Goal: Task Accomplishment & Management: Manage account settings

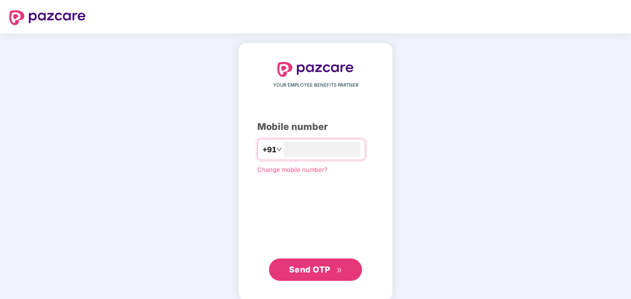
type input "**********"
click at [296, 266] on span "Send OTP" at bounding box center [309, 268] width 41 height 10
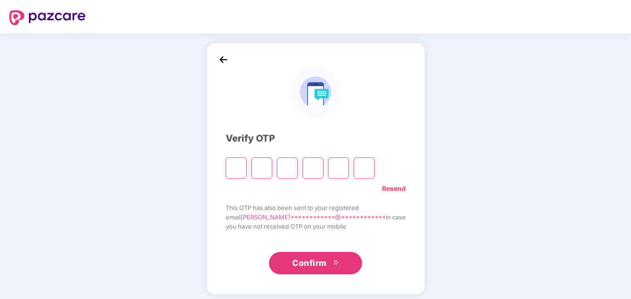
type input "*"
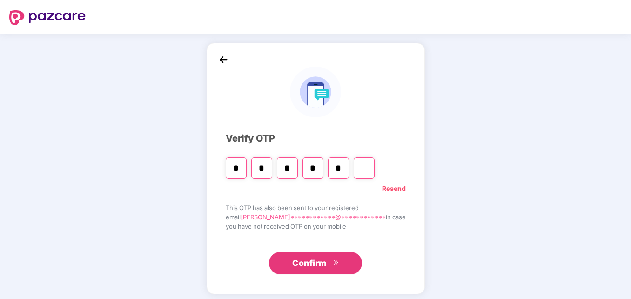
type input "*"
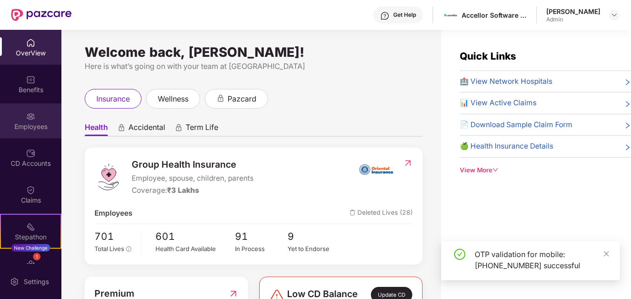
click at [25, 129] on div "Employees" at bounding box center [30, 126] width 61 height 9
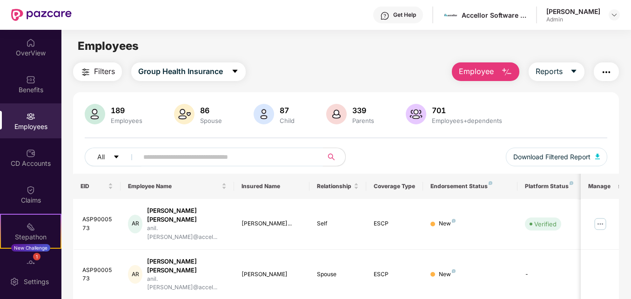
click at [149, 155] on input "text" at bounding box center [226, 157] width 166 height 14
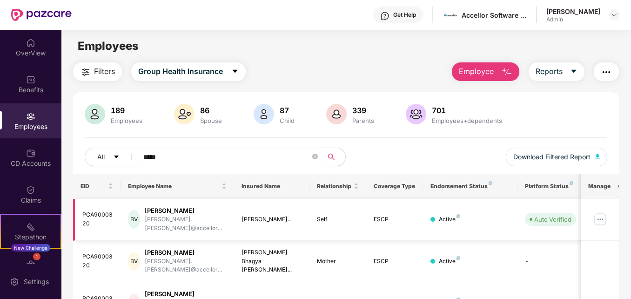
type input "*****"
click at [602, 216] on img at bounding box center [600, 219] width 15 height 15
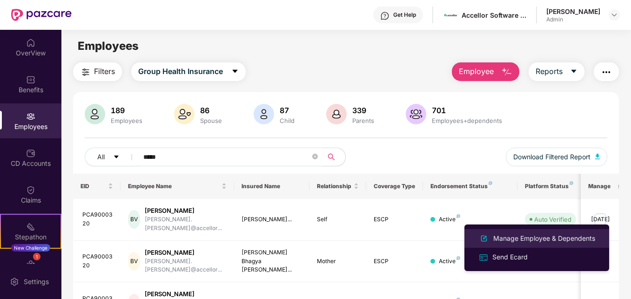
click at [532, 243] on div "Manage Employee & Dependents" at bounding box center [544, 238] width 106 height 10
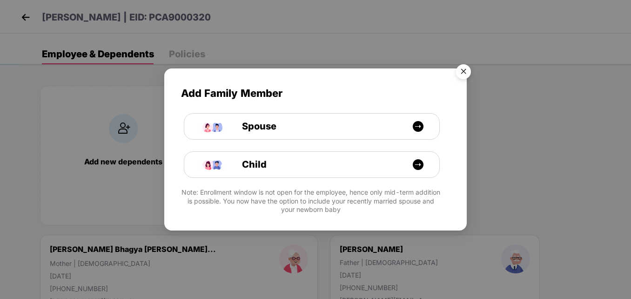
click at [464, 68] on img "Close" at bounding box center [463, 73] width 26 height 26
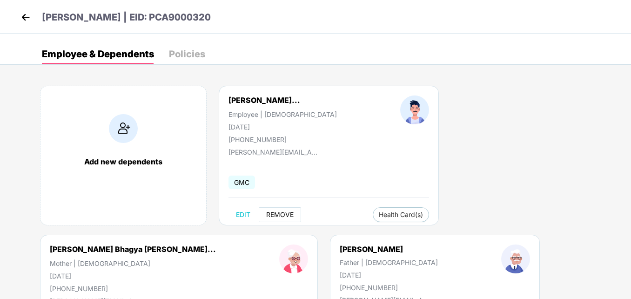
click at [284, 213] on span "REMOVE" at bounding box center [279, 214] width 27 height 7
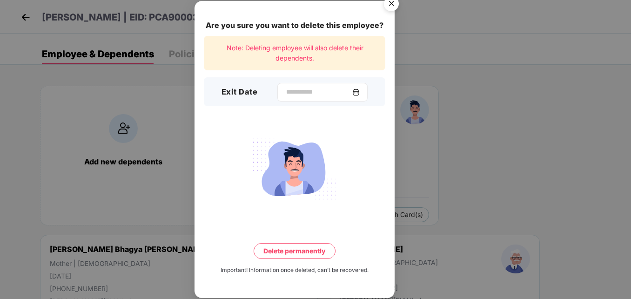
click at [360, 90] on img at bounding box center [355, 91] width 7 height 7
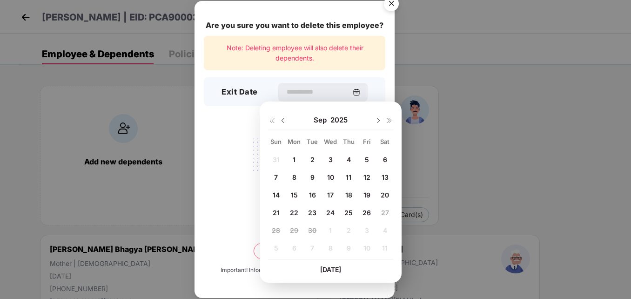
click at [368, 210] on span "26" at bounding box center [366, 212] width 8 height 8
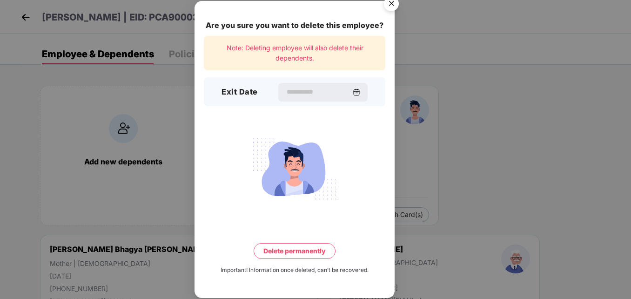
type input "**********"
click at [298, 250] on button "Delete permanently" at bounding box center [294, 251] width 82 height 16
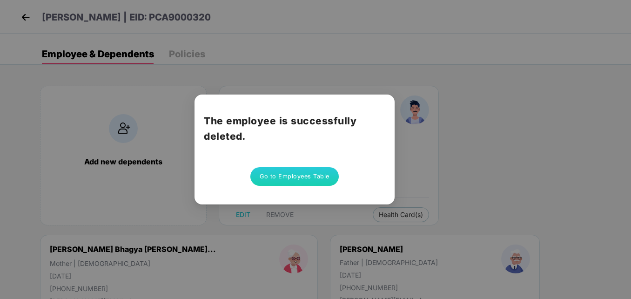
click at [304, 178] on button "Go to Employees Table" at bounding box center [294, 176] width 88 height 19
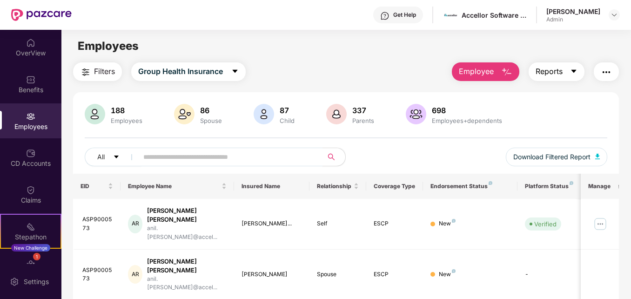
click at [570, 76] on button "Reports" at bounding box center [556, 71] width 56 height 19
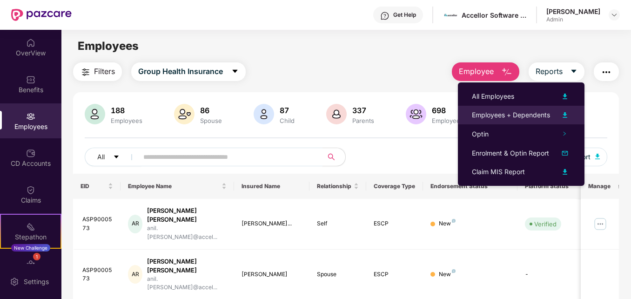
click at [564, 114] on img at bounding box center [564, 114] width 11 height 11
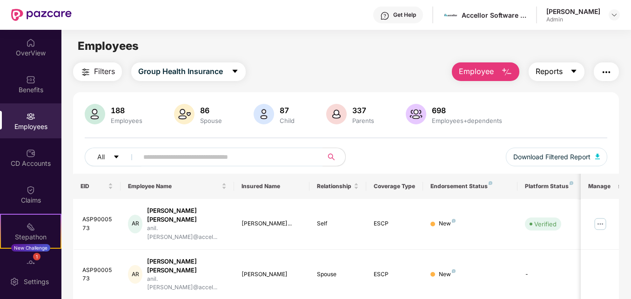
click at [565, 78] on button "Reports" at bounding box center [556, 71] width 56 height 19
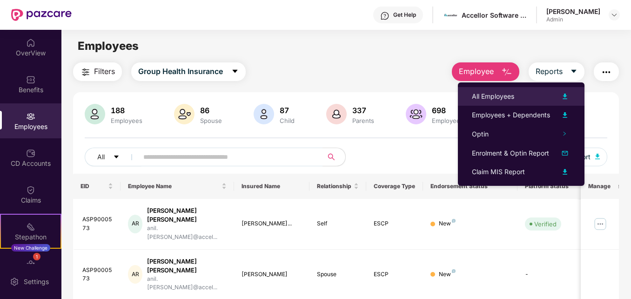
click at [564, 98] on img at bounding box center [564, 96] width 11 height 11
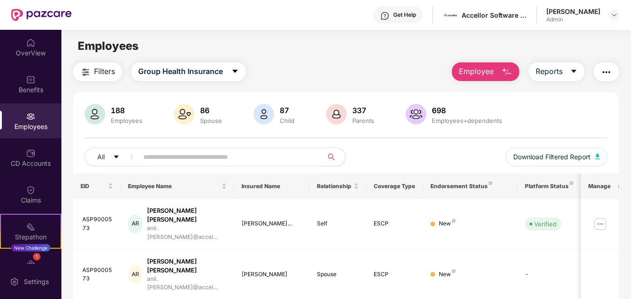
click at [385, 54] on div "Employees" at bounding box center [345, 46] width 569 height 18
click at [571, 73] on icon "caret-down" at bounding box center [573, 70] width 7 height 7
